Goal: Task Accomplishment & Management: Complete application form

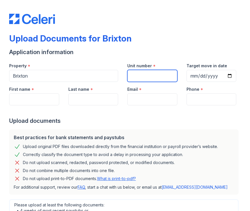
click at [145, 76] on input "Unit number" at bounding box center [152, 76] width 50 height 12
type input "612"
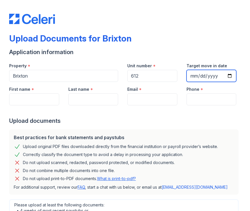
click at [225, 75] on input "Target move in date" at bounding box center [211, 76] width 50 height 12
type input "[DATE]"
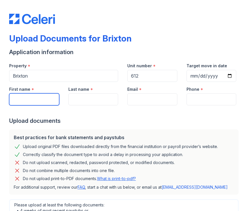
click at [40, 99] on input "First name" at bounding box center [34, 99] width 50 height 12
type input "[PERSON_NAME]"
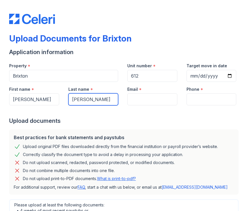
type input "[PERSON_NAME]"
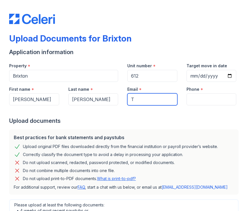
type input "[EMAIL_ADDRESS][DOMAIN_NAME]"
type input "2106495987"
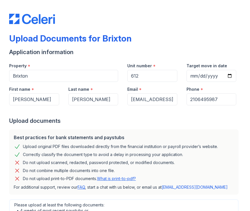
click at [226, 124] on div "Upload documents" at bounding box center [125, 121] width 232 height 8
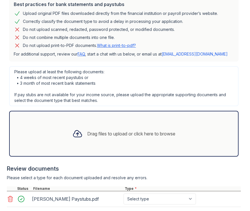
scroll to position [168, 0]
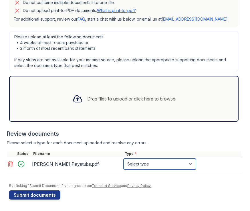
click at [190, 164] on select "Select type Paystub Bank Statement Offer Letter Tax Documents Benefit Award Let…" at bounding box center [160, 163] width 72 height 11
select select "paystub"
click at [124, 158] on select "Select type Paystub Bank Statement Offer Letter Tax Documents Benefit Award Let…" at bounding box center [160, 163] width 72 height 11
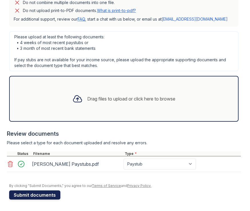
click at [34, 195] on button "Submit documents" at bounding box center [34, 194] width 51 height 9
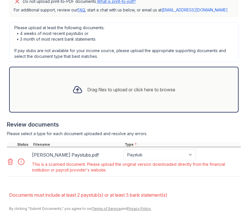
scroll to position [216, 0]
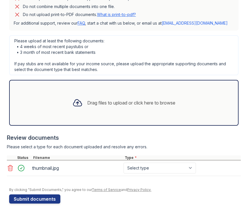
scroll to position [168, 0]
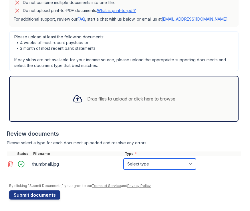
click at [192, 163] on select "Select type Paystub Bank Statement Offer Letter Tax Documents Benefit Award Let…" at bounding box center [160, 163] width 72 height 11
select select "paystub"
click at [124, 158] on select "Select type Paystub Bank Statement Offer Letter Tax Documents Benefit Award Let…" at bounding box center [160, 163] width 72 height 11
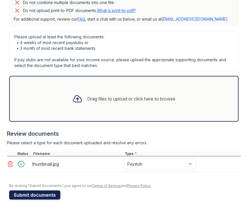
click at [40, 194] on button "Submit documents" at bounding box center [34, 194] width 51 height 9
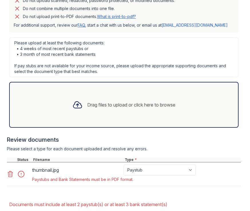
scroll to position [229, 0]
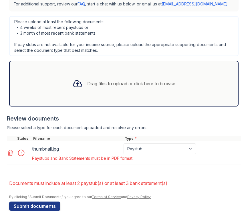
click at [9, 153] on icon at bounding box center [10, 152] width 7 height 7
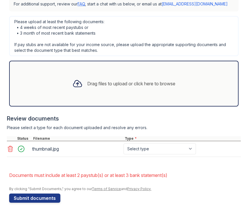
click at [10, 150] on icon at bounding box center [10, 148] width 7 height 7
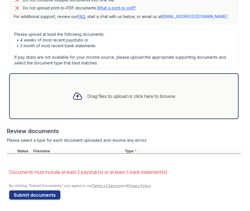
click at [90, 96] on div "Drag files to upload or click here to browse" at bounding box center [131, 96] width 88 height 7
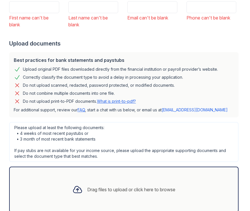
scroll to position [73, 0]
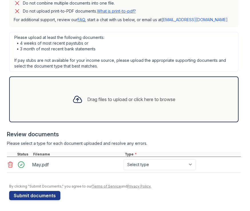
scroll to position [168, 0]
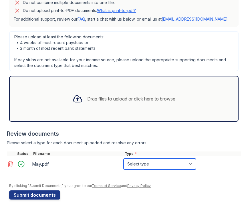
click at [165, 164] on select "Select type Paystub Bank Statement Offer Letter Tax Documents Benefit Award Let…" at bounding box center [160, 163] width 72 height 11
select select "paystub"
click at [124, 158] on select "Select type Paystub Bank Statement Offer Letter Tax Documents Benefit Award Let…" at bounding box center [160, 163] width 72 height 11
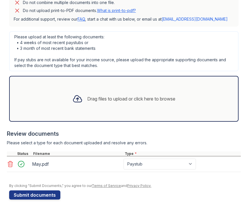
click at [11, 163] on icon at bounding box center [10, 164] width 5 height 6
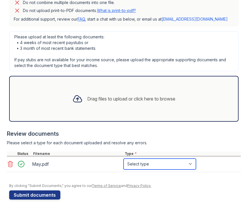
click at [152, 163] on select "Select type Paystub Bank Statement Offer Letter Tax Documents Benefit Award Let…" at bounding box center [160, 163] width 72 height 11
select select "bank_statement"
click at [124, 158] on select "Select type Paystub Bank Statement Offer Letter Tax Documents Benefit Award Let…" at bounding box center [160, 163] width 72 height 11
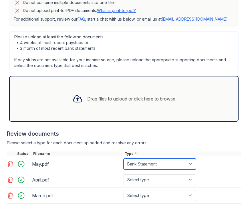
scroll to position [199, 0]
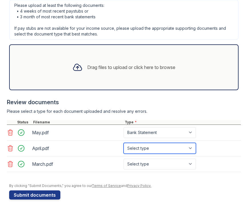
click at [192, 146] on select "Select type Paystub Bank Statement Offer Letter Tax Documents Benefit Award Let…" at bounding box center [160, 148] width 72 height 11
select select "bank_statement"
click at [124, 143] on select "Select type Paystub Bank Statement Offer Letter Tax Documents Benefit Award Let…" at bounding box center [160, 148] width 72 height 11
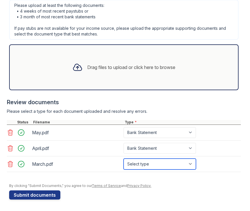
click at [151, 163] on select "Select type Paystub Bank Statement Offer Letter Tax Documents Benefit Award Let…" at bounding box center [160, 163] width 72 height 11
select select "bank_statement"
click at [124, 158] on select "Select type Paystub Bank Statement Offer Letter Tax Documents Benefit Award Let…" at bounding box center [160, 163] width 72 height 11
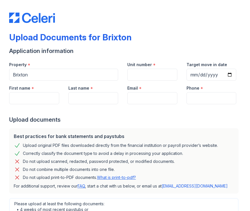
scroll to position [0, 0]
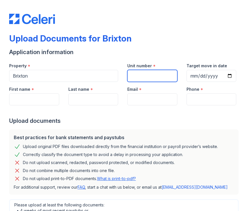
click at [143, 75] on input "Unit number" at bounding box center [152, 76] width 50 height 12
type input "612"
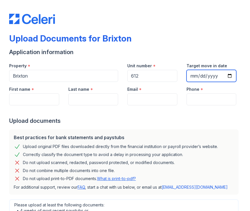
click at [226, 76] on input "Target move in date" at bounding box center [211, 76] width 50 height 12
type input "[DATE]"
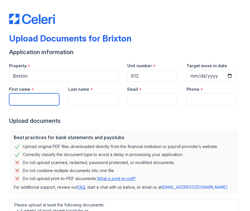
click at [27, 100] on input "First name" at bounding box center [34, 99] width 50 height 12
type input "[PERSON_NAME]"
type input "Allen"
type input "TortugaSulcata1@yahoo.com"
type input "2106495987"
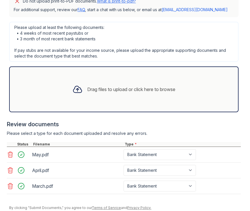
scroll to position [199, 0]
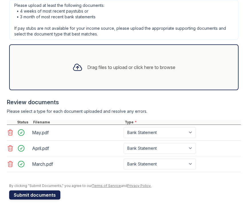
click at [47, 193] on button "Submit documents" at bounding box center [34, 194] width 51 height 9
